Goal: Information Seeking & Learning: Learn about a topic

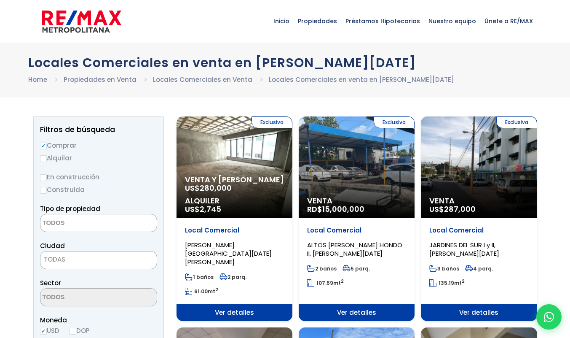
select select
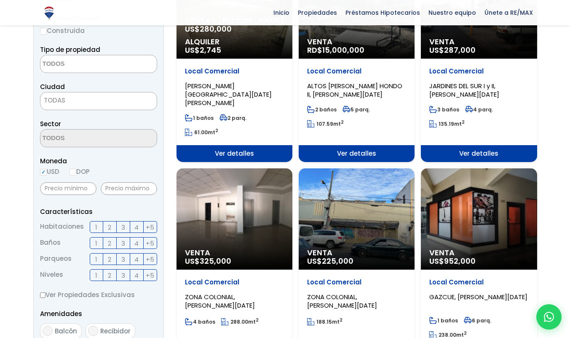
scroll to position [169, 0]
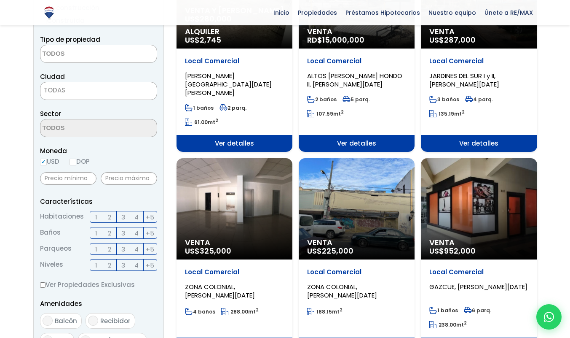
click at [346, 225] on div "Venta US$ 225,000" at bounding box center [357, 208] width 116 height 101
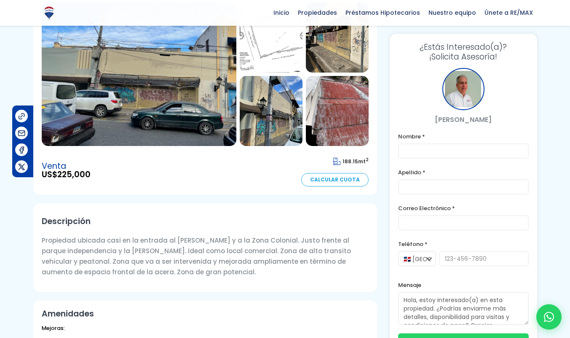
scroll to position [42, 0]
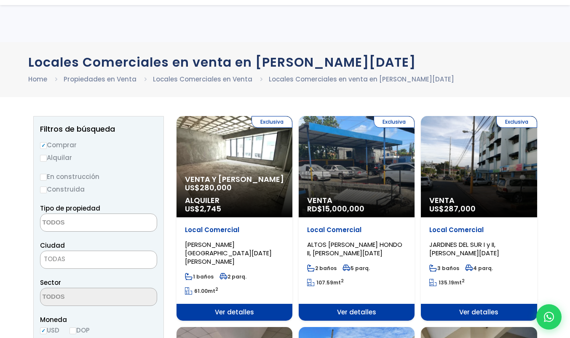
select select
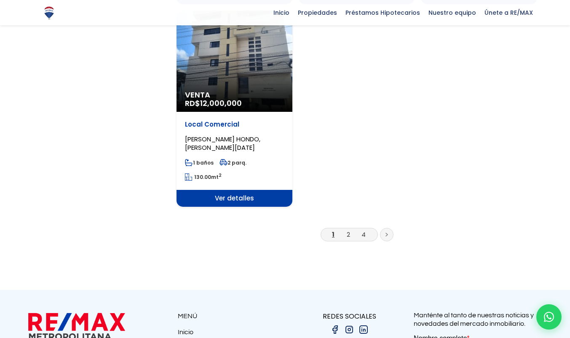
scroll to position [1138, 0]
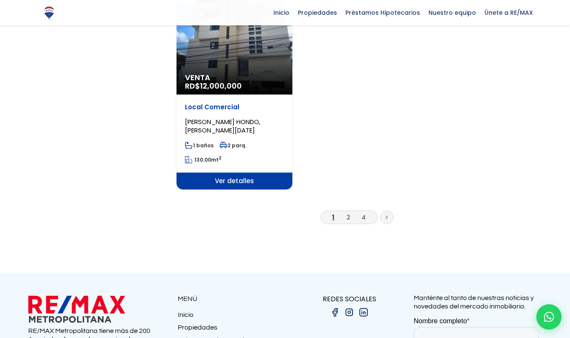
click at [345, 212] on li "2" at bounding box center [348, 217] width 13 height 11
click at [348, 212] on link "2" at bounding box center [348, 216] width 3 height 9
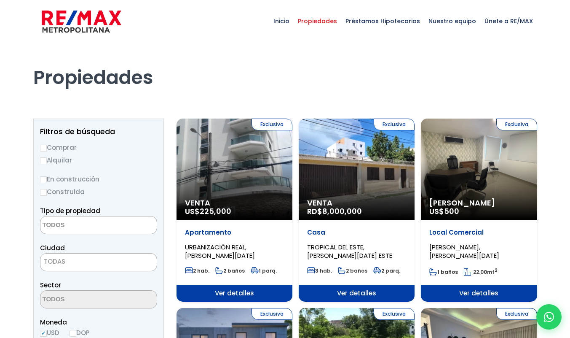
select select
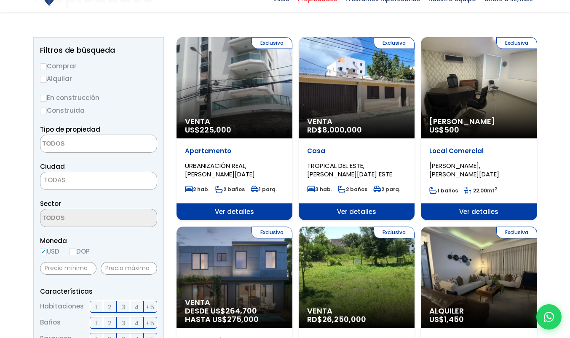
scroll to position [84, 0]
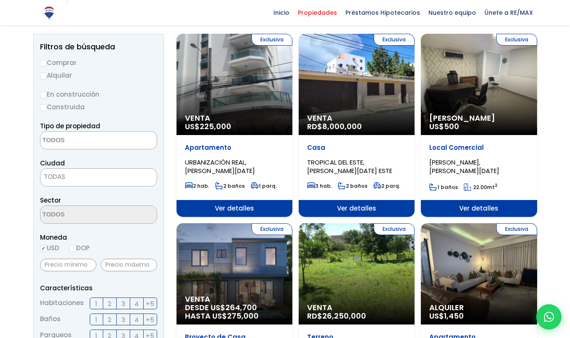
click at [354, 116] on span "Venta" at bounding box center [356, 118] width 99 height 8
click at [352, 126] on span "8,000,000" at bounding box center [342, 126] width 40 height 11
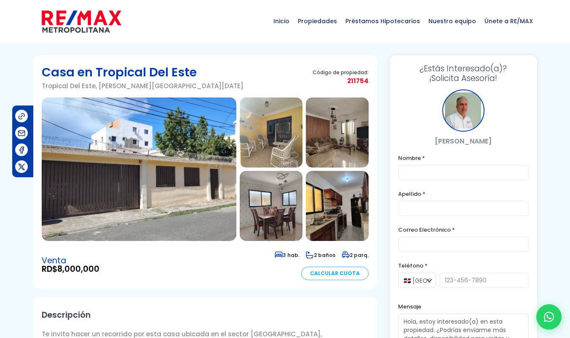
click at [208, 132] on img at bounding box center [139, 168] width 195 height 143
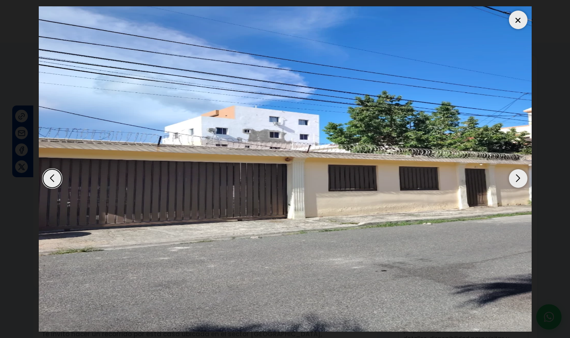
click at [517, 179] on div "Next slide" at bounding box center [518, 178] width 19 height 19
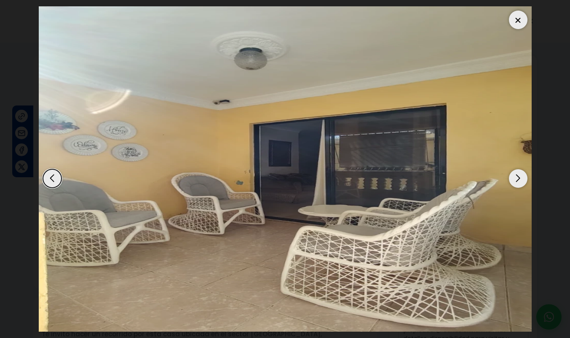
click at [517, 179] on div "Next slide" at bounding box center [518, 178] width 19 height 19
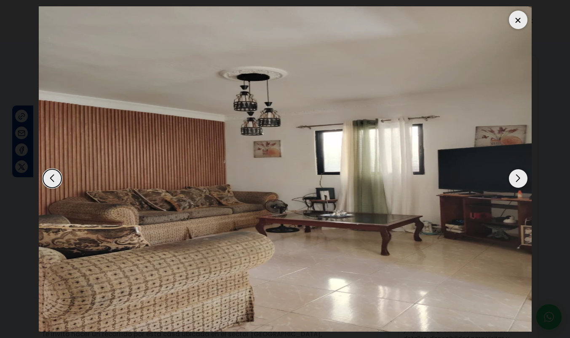
click at [517, 179] on div "Next slide" at bounding box center [518, 178] width 19 height 19
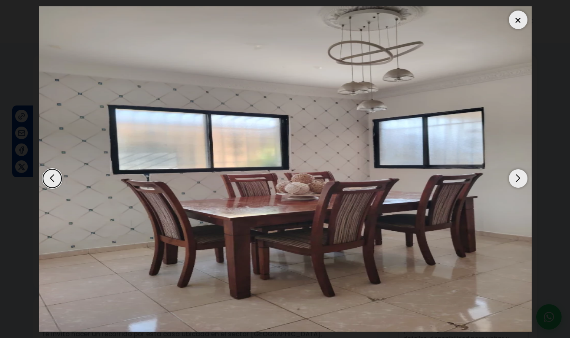
click at [517, 179] on div "Next slide" at bounding box center [518, 178] width 19 height 19
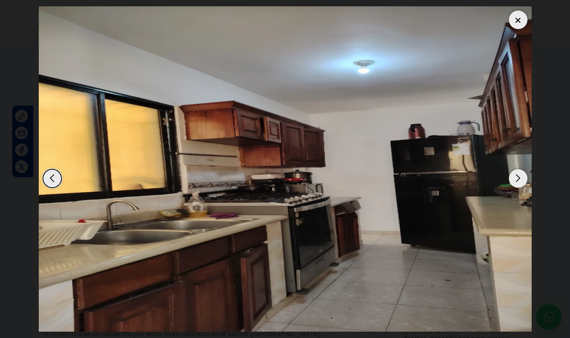
click at [517, 179] on div "Next slide" at bounding box center [518, 178] width 19 height 19
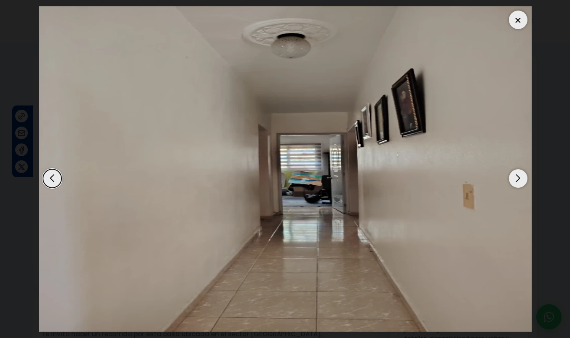
click at [517, 179] on div "Next slide" at bounding box center [518, 178] width 19 height 19
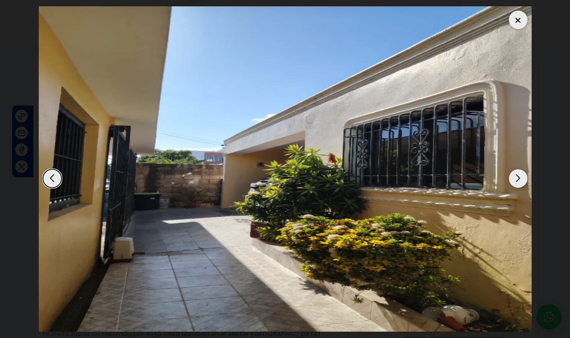
click at [517, 179] on div "Next slide" at bounding box center [518, 178] width 19 height 19
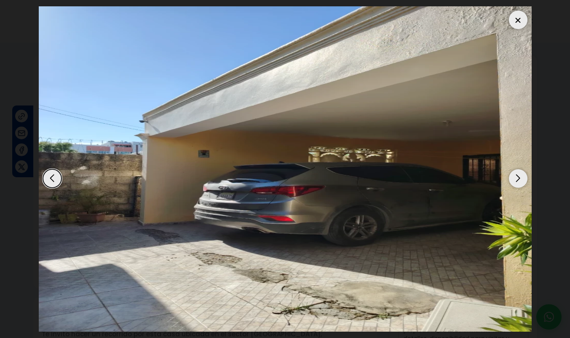
click at [517, 179] on div "Next slide" at bounding box center [518, 178] width 19 height 19
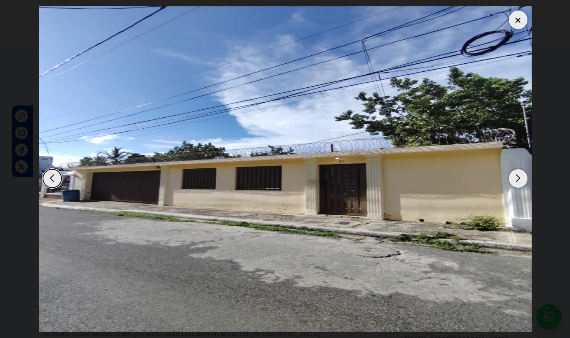
click at [517, 179] on div "Next slide" at bounding box center [518, 178] width 19 height 19
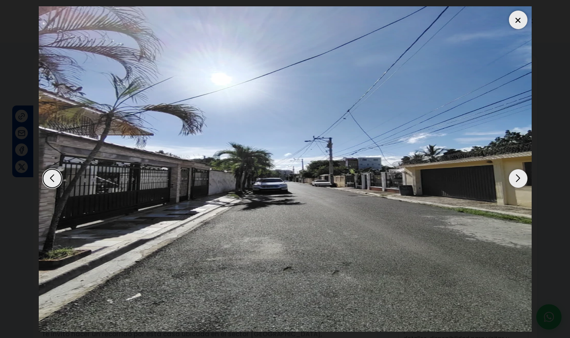
click at [517, 178] on div "Next slide" at bounding box center [518, 178] width 19 height 19
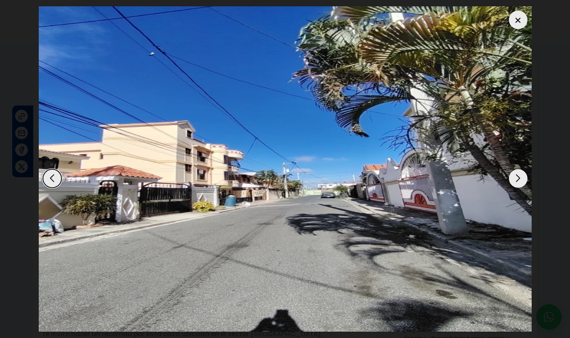
click at [517, 178] on div "Next slide" at bounding box center [518, 178] width 19 height 19
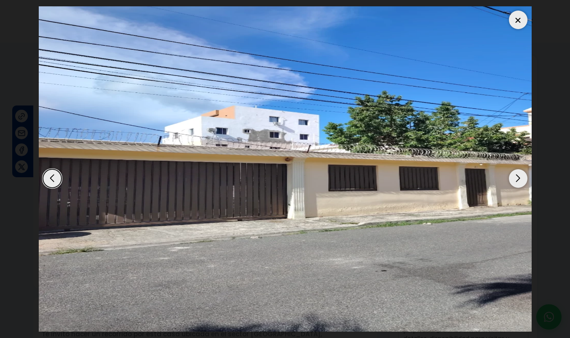
click at [515, 180] on div "Next slide" at bounding box center [518, 178] width 19 height 19
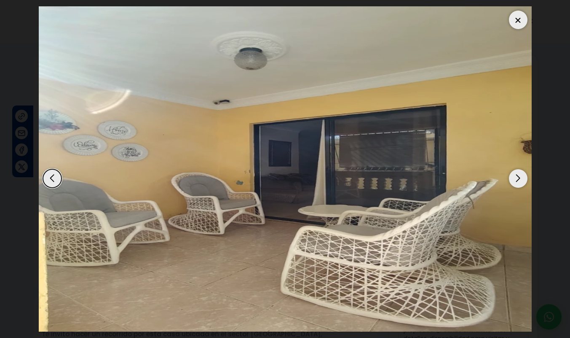
click at [515, 180] on div "Next slide" at bounding box center [518, 178] width 19 height 19
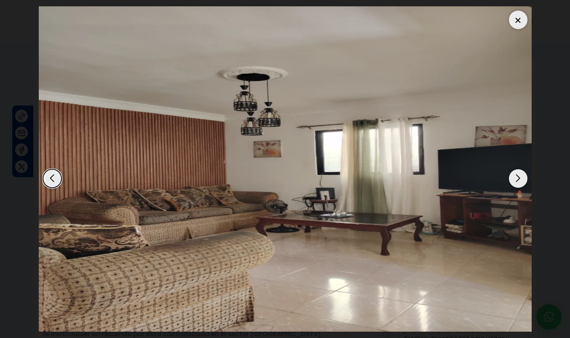
click at [515, 180] on div "Next slide" at bounding box center [518, 178] width 19 height 19
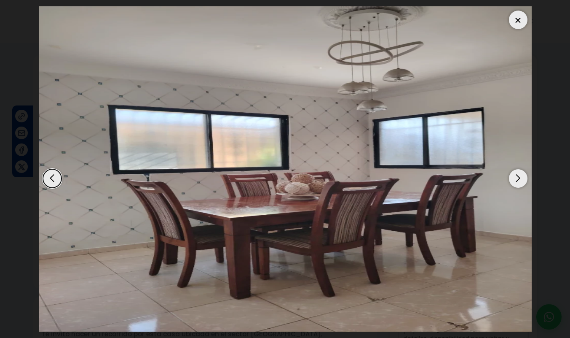
click at [515, 180] on div "Next slide" at bounding box center [518, 178] width 19 height 19
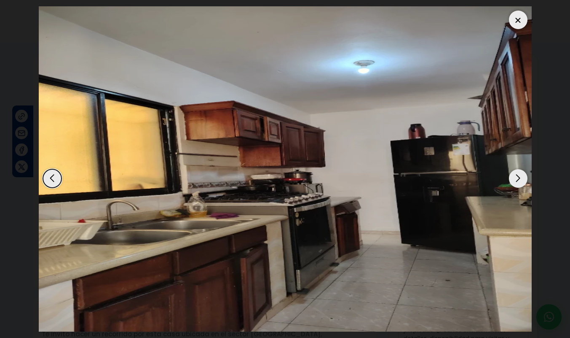
click at [515, 180] on div "Next slide" at bounding box center [518, 178] width 19 height 19
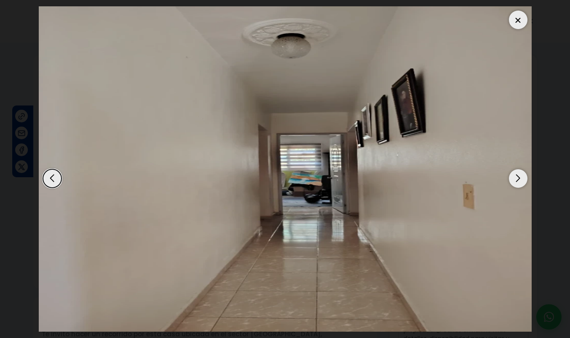
click at [515, 180] on div "Next slide" at bounding box center [518, 178] width 19 height 19
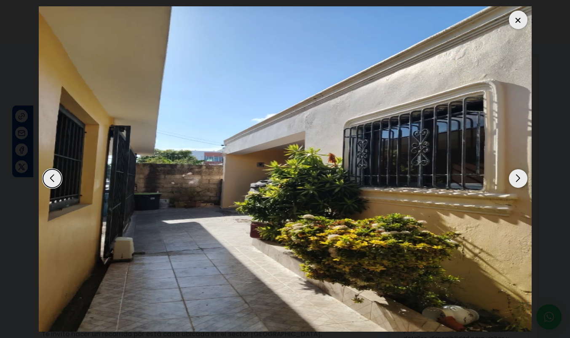
click at [515, 180] on div "Next slide" at bounding box center [518, 178] width 19 height 19
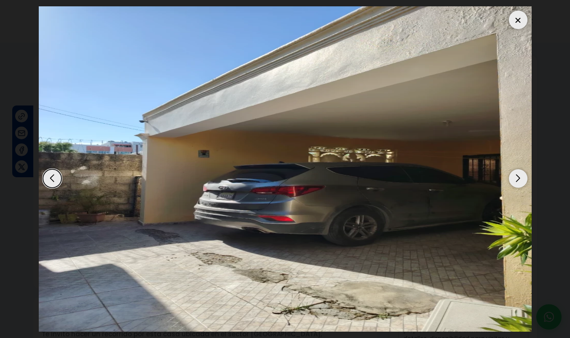
click at [515, 180] on div "Next slide" at bounding box center [518, 178] width 19 height 19
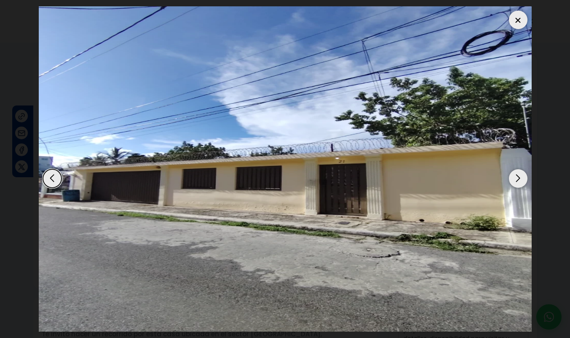
click at [515, 180] on div "Next slide" at bounding box center [518, 178] width 19 height 19
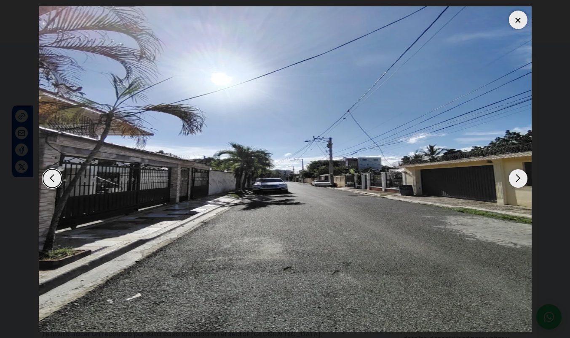
click at [515, 180] on div "Next slide" at bounding box center [518, 178] width 19 height 19
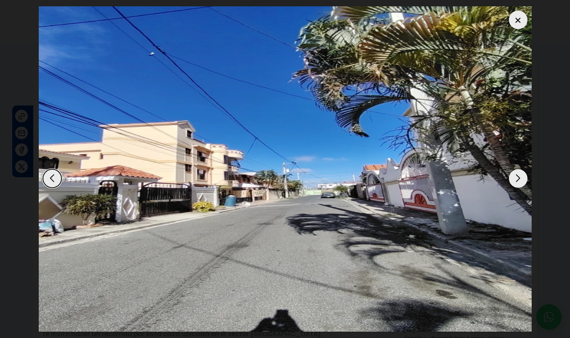
click at [515, 180] on div "Next slide" at bounding box center [518, 178] width 19 height 19
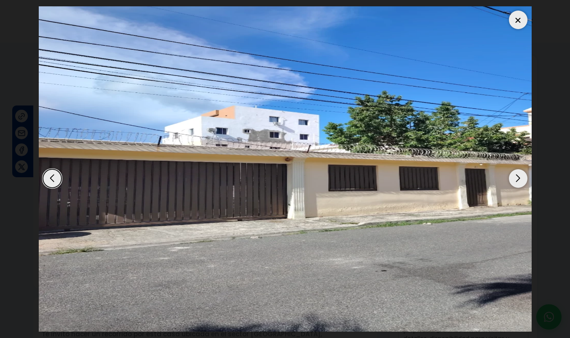
click at [515, 180] on div "Next slide" at bounding box center [518, 178] width 19 height 19
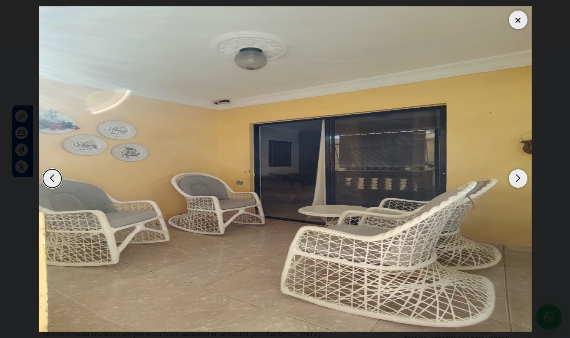
click at [515, 180] on div "Next slide" at bounding box center [518, 178] width 19 height 19
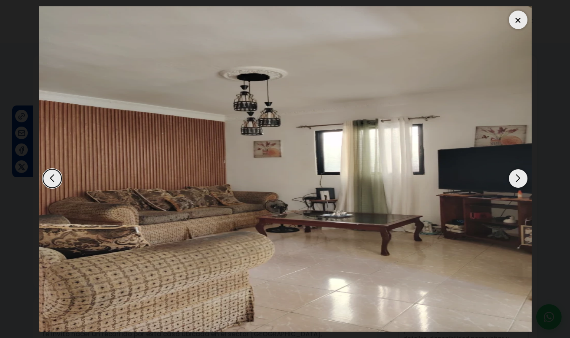
click at [515, 180] on div "Next slide" at bounding box center [518, 178] width 19 height 19
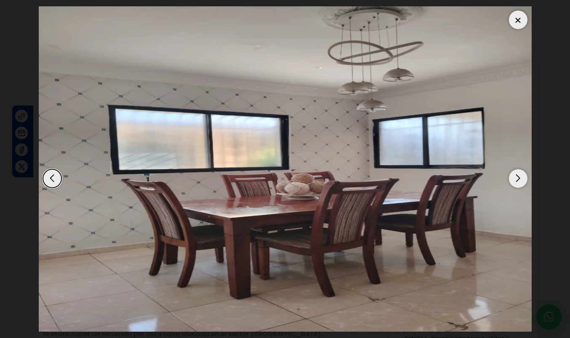
click at [515, 180] on div "Next slide" at bounding box center [518, 178] width 19 height 19
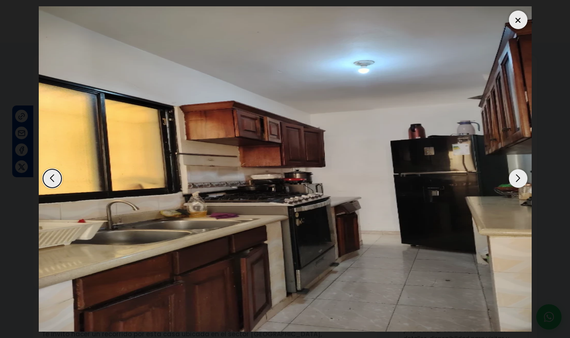
click at [515, 180] on div "Next slide" at bounding box center [518, 178] width 19 height 19
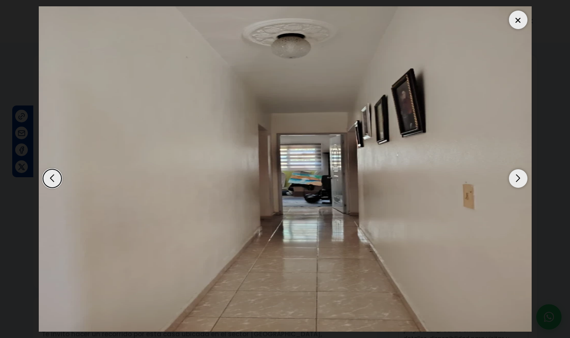
click at [515, 180] on div "Next slide" at bounding box center [518, 178] width 19 height 19
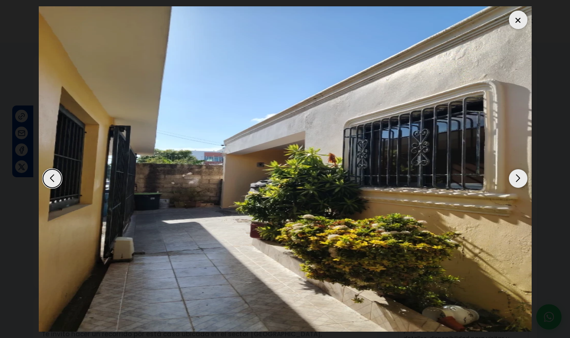
click at [515, 21] on div at bounding box center [518, 20] width 19 height 19
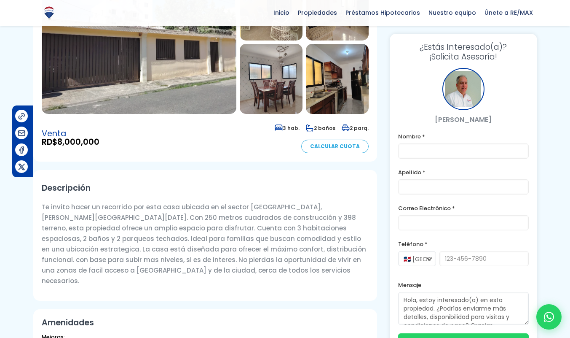
scroll to position [84, 0]
